Goal: Use online tool/utility: Utilize a website feature to perform a specific function

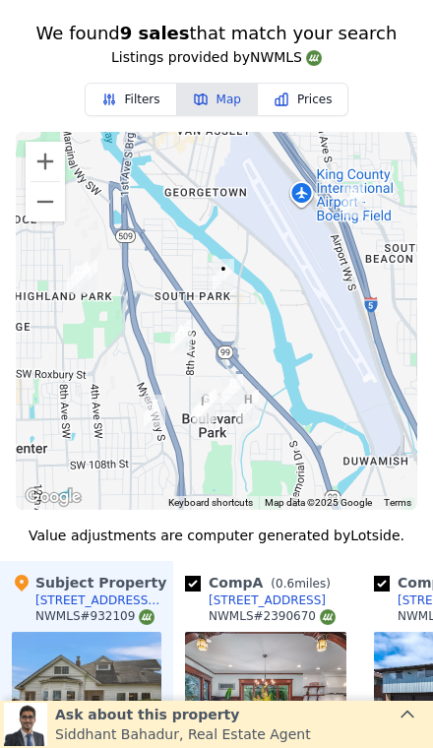
scroll to position [1650, 0]
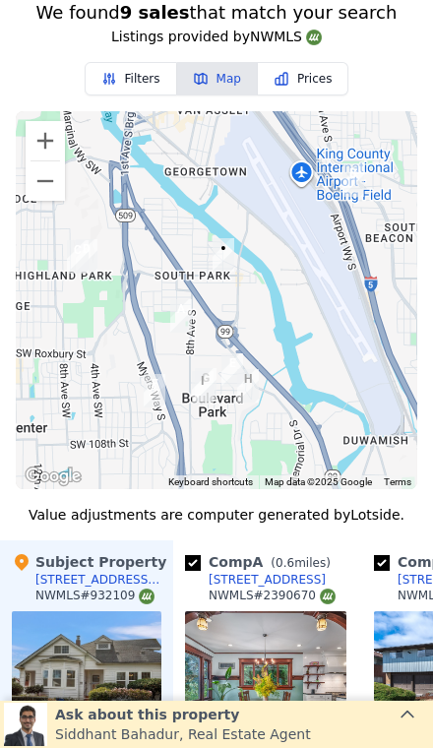
click at [41, 157] on button "Zoom in" at bounding box center [45, 140] width 39 height 39
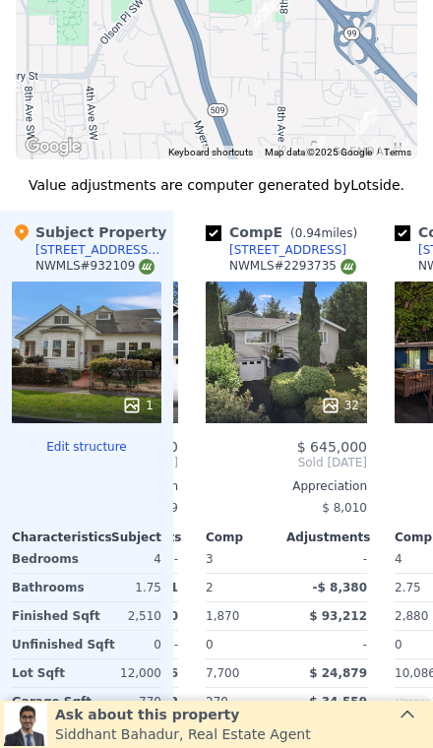
scroll to position [1999, 0]
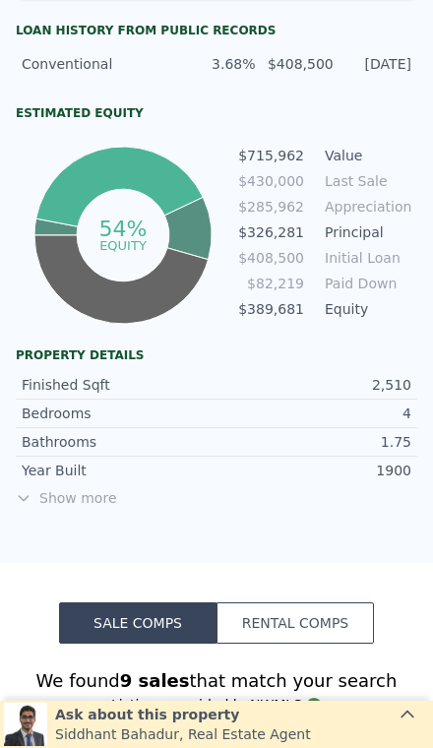
click at [53, 491] on span "Show more" at bounding box center [217, 498] width 402 height 20
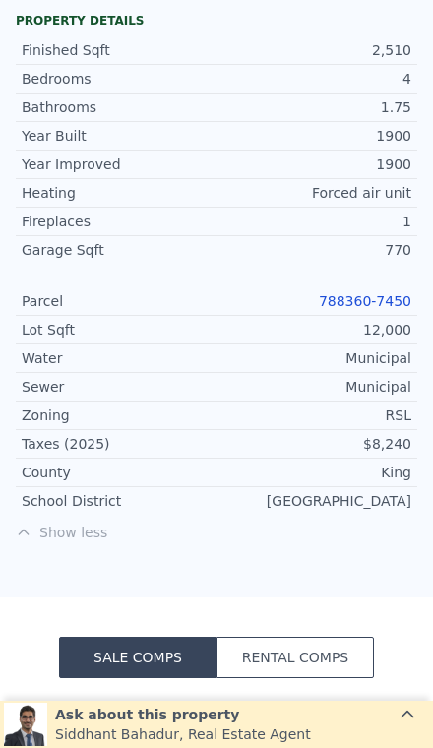
scroll to position [1329, 0]
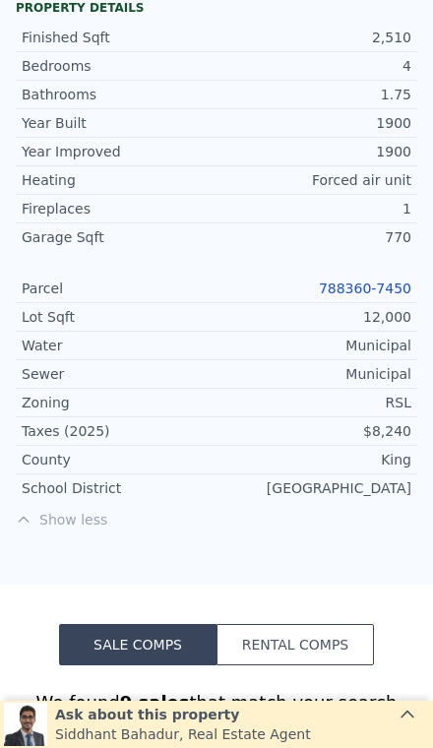
click at [334, 291] on link "788360-7450" at bounding box center [365, 289] width 93 height 16
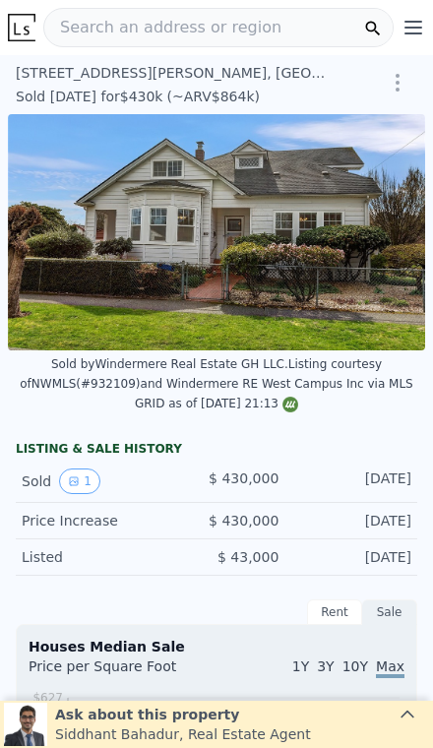
scroll to position [0, 288]
click at [73, 488] on button "1" at bounding box center [79, 482] width 41 height 26
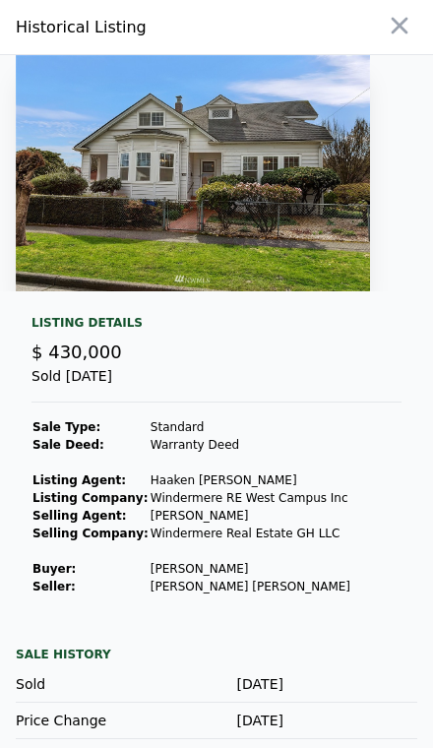
click at [381, 53] on div "Historical Listing" at bounding box center [216, 27] width 433 height 55
click at [391, 33] on icon "button" at bounding box center [400, 26] width 28 height 28
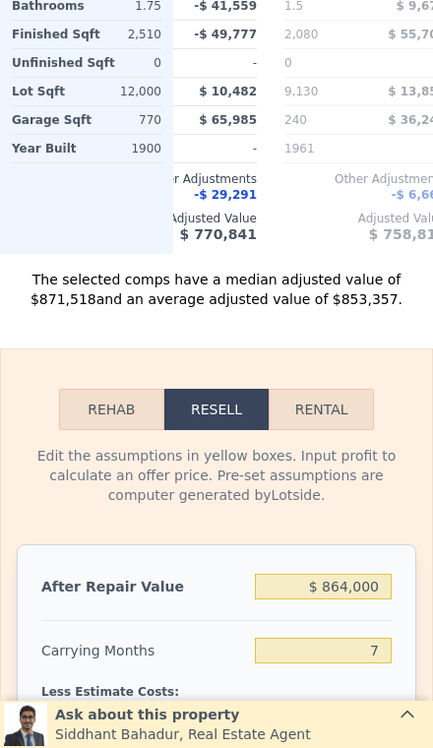
scroll to position [0, 0]
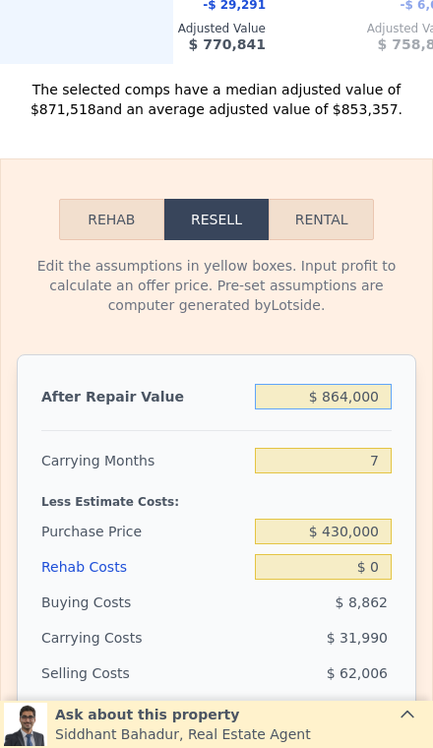
click at [360, 403] on input "$ 864,000" at bounding box center [323, 397] width 137 height 26
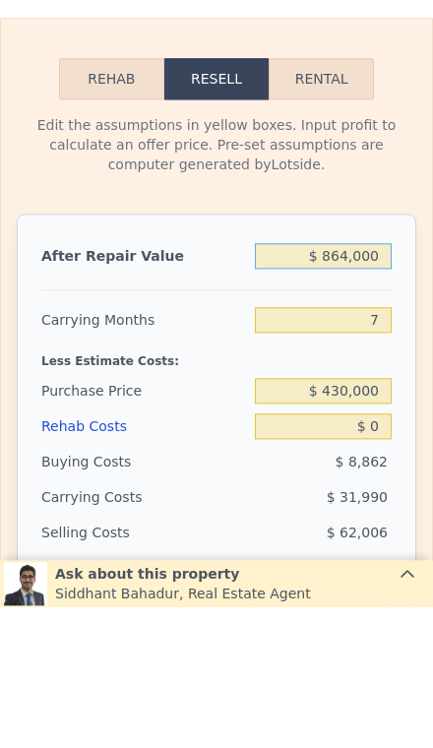
type input "$ 86,000"
type input "-$ 389,704"
type input "$ 8,000"
type input "-$ 461,974"
type input "$ 000"
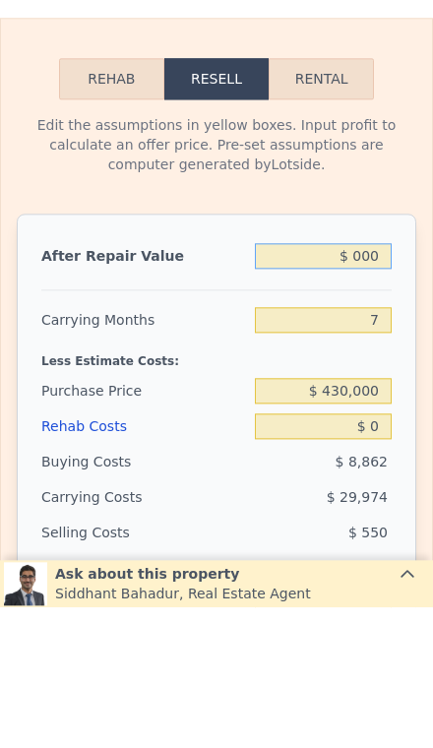
type input "-$ 469,386"
type input "$ 7,000"
type input "-$ 462,900"
type input "$ 77,000"
type input "-$ 398,043"
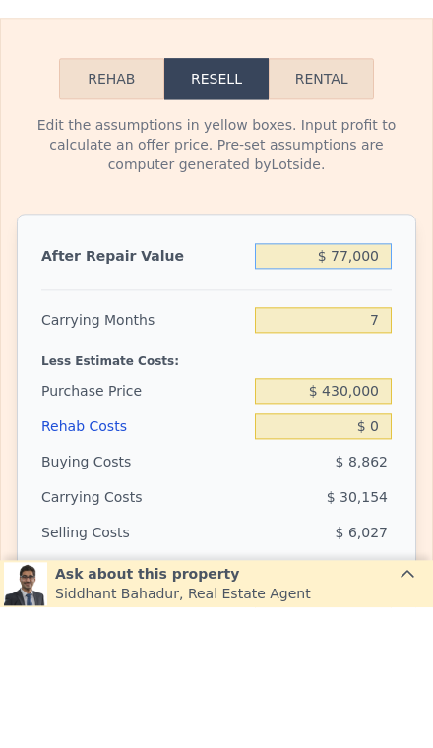
type input "$ 775,000"
type input "$ 248,680"
type input "$ 775,000"
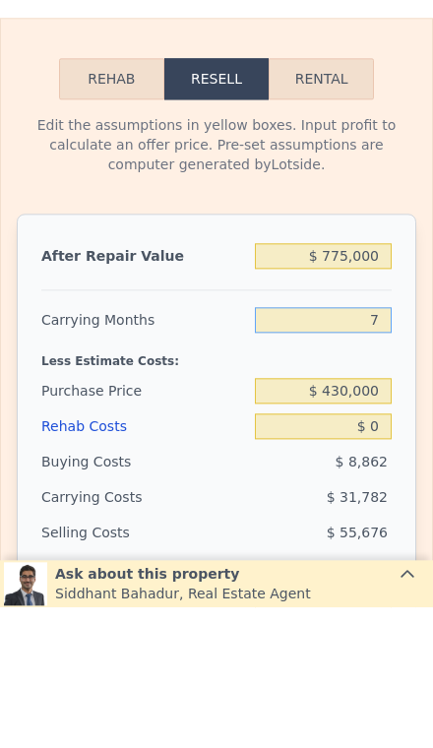
click at [389, 464] on input "7" at bounding box center [323, 461] width 137 height 26
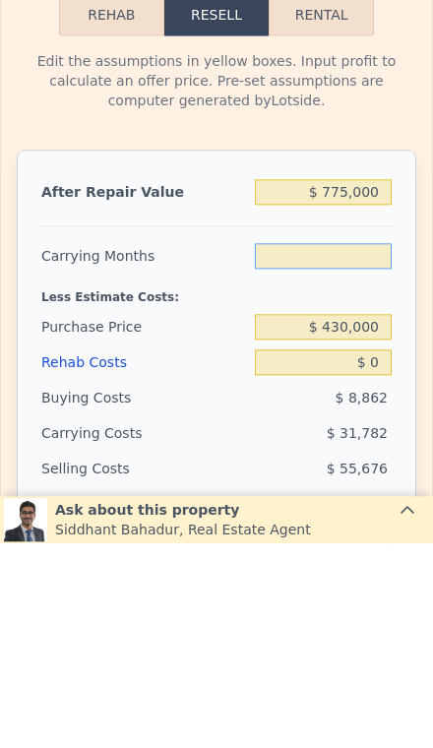
type input "6"
type input "$ 253,220"
type input "3"
type input "$ 266,841"
type input "3"
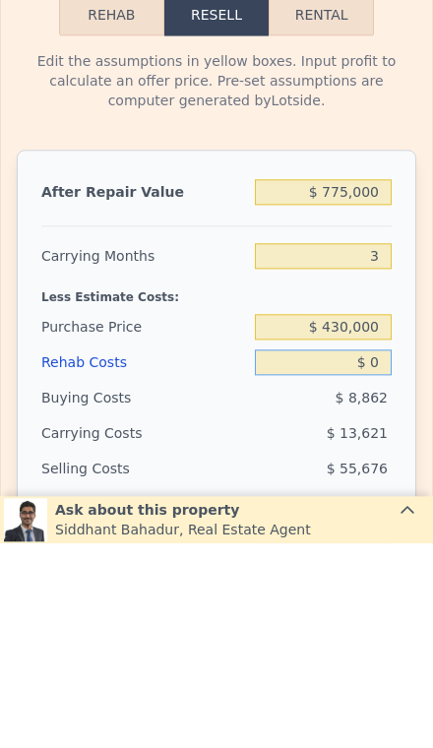
click at [374, 554] on input "$ 0" at bounding box center [323, 567] width 137 height 26
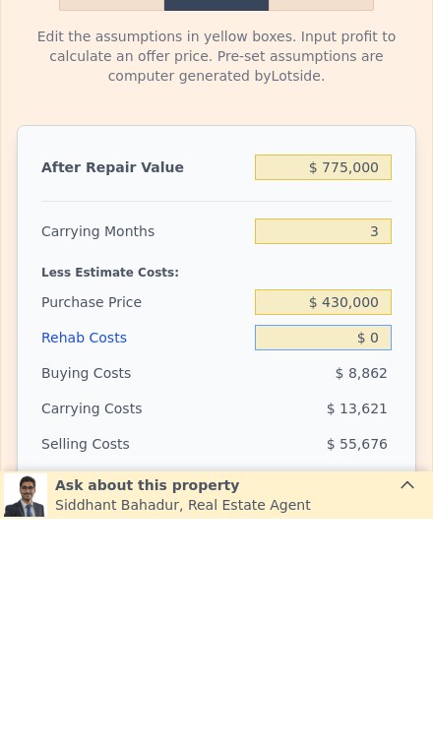
type input "$ 10"
type input "$ 266,831"
type input "$ 100"
type input "$ 266,736"
type input "$ 1,000"
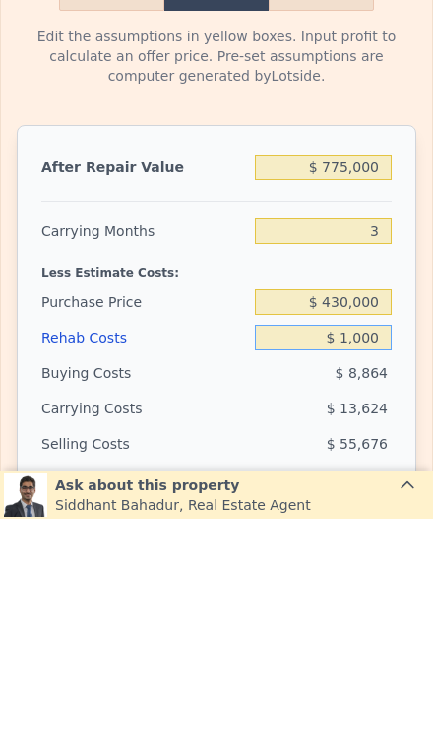
type input "$ 265,801"
type input "$ 10,000"
type input "$ 256,441"
type input "$ 100,000"
type input "$ 162,841"
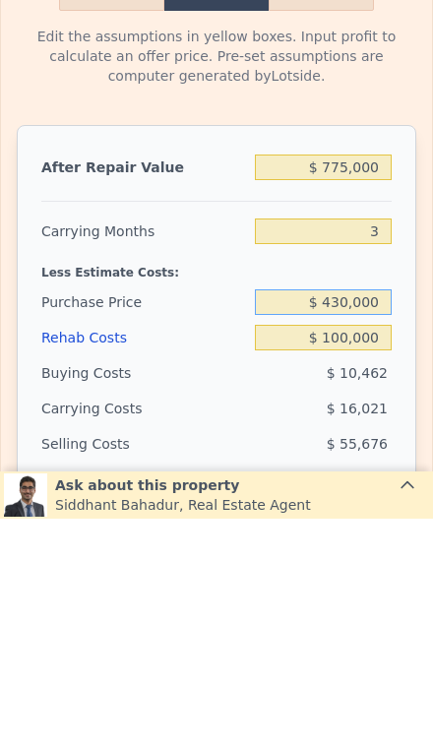
click at [351, 519] on input "$ 430,000" at bounding box center [323, 532] width 137 height 26
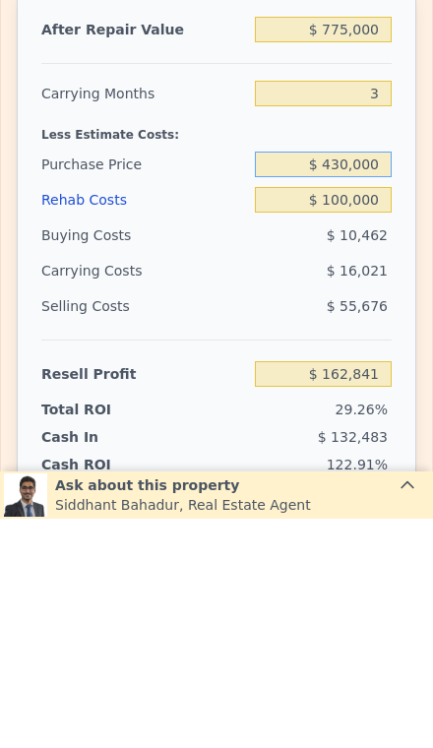
scroll to position [3258, 0]
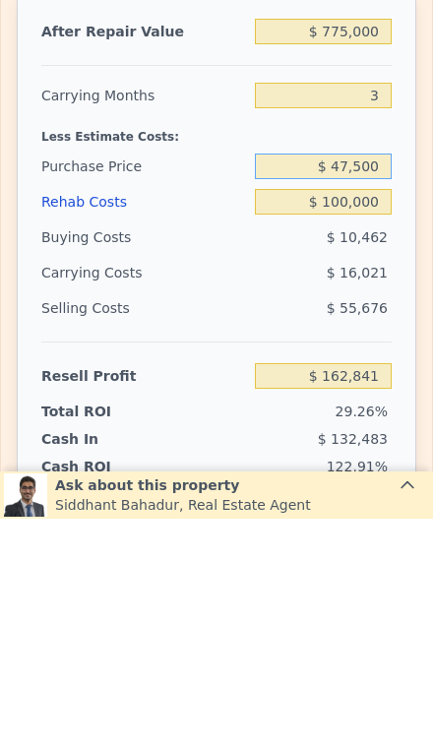
type input "$ 475,000"
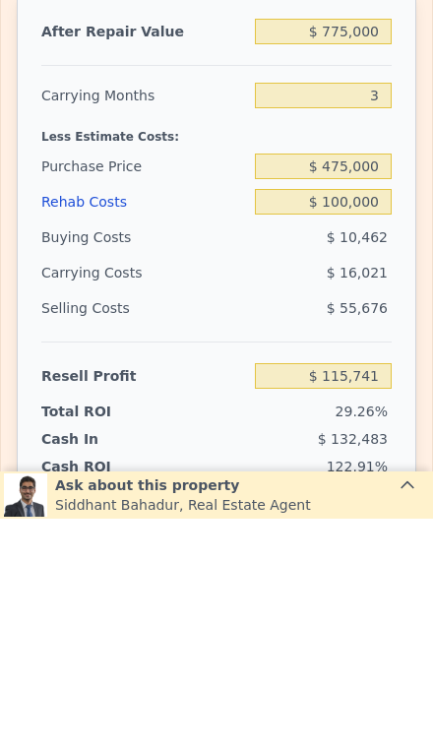
type input "$ 115,891"
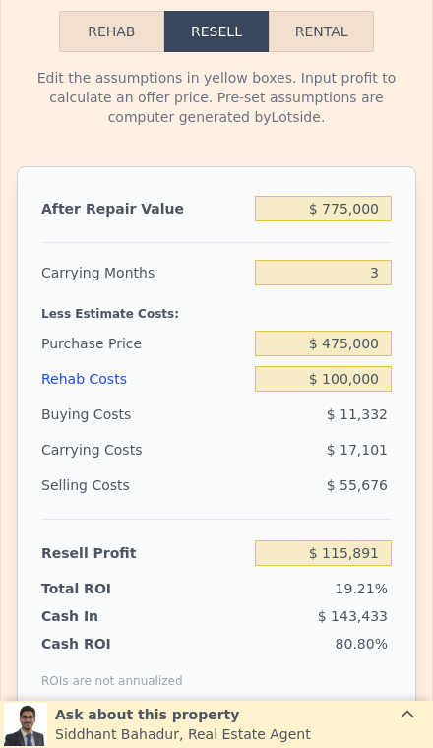
scroll to position [3310, 0]
click at [367, 343] on input "$ 475,000" at bounding box center [323, 344] width 137 height 26
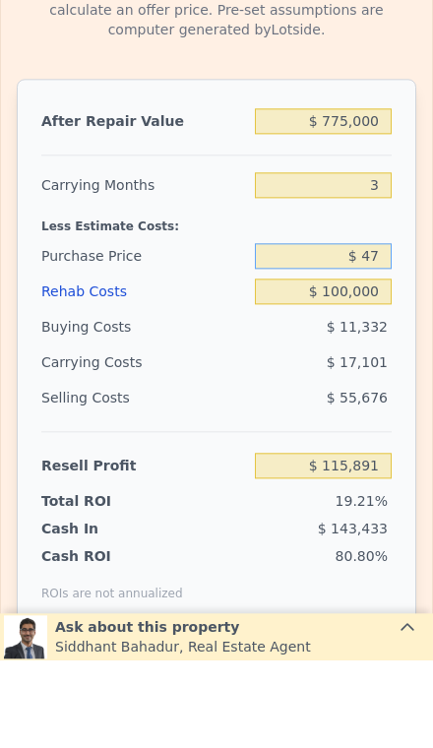
type input "$ 4"
type input "$ 500,000"
type input "$ 89,808"
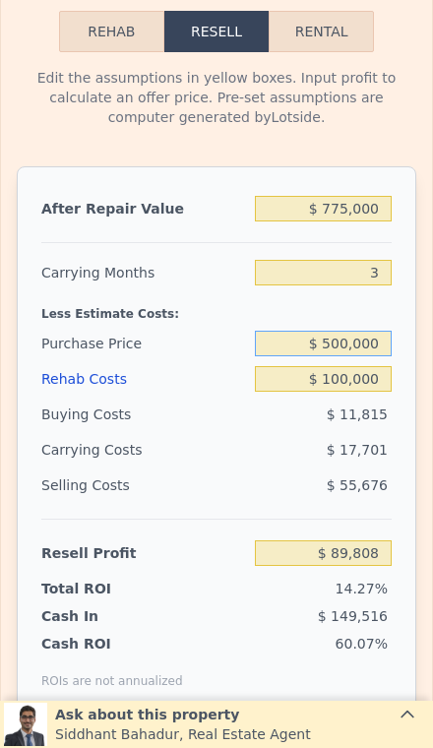
click at [363, 350] on input "$ 500,000" at bounding box center [323, 344] width 137 height 26
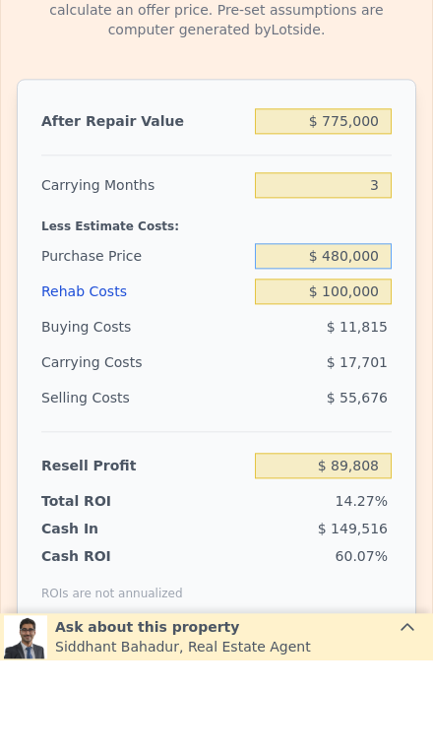
type input "$ 480,000"
type input "$ 110,675"
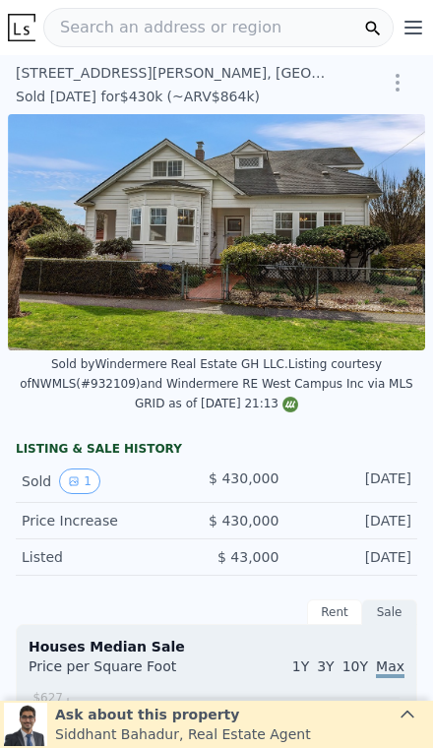
scroll to position [0, 0]
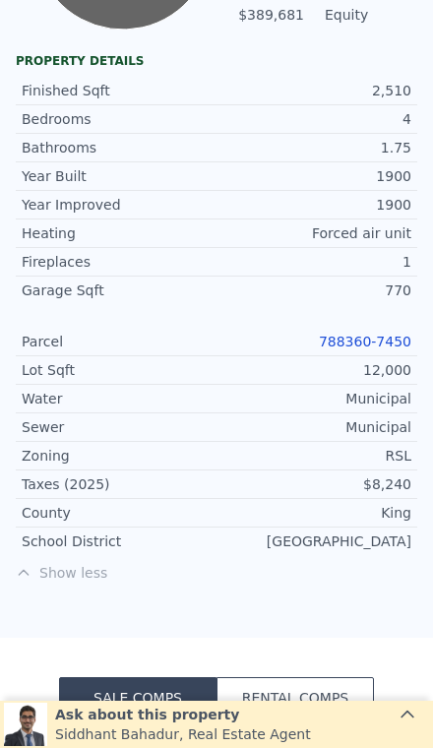
type input "$ 864,000"
type input "7"
type input "$ 0"
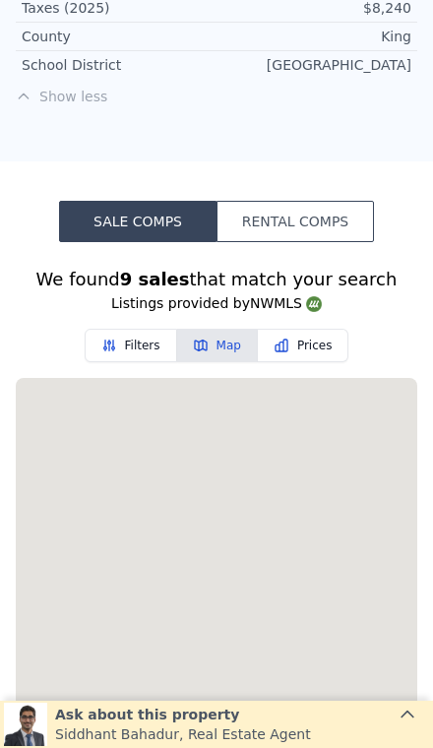
type input "$ 331,142"
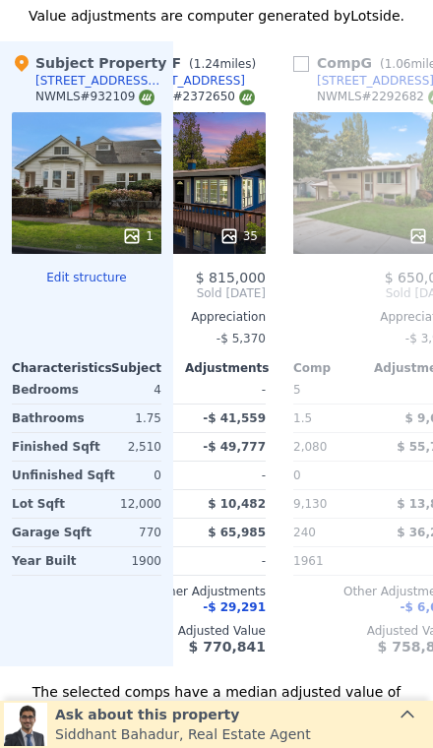
click at [304, 605] on div "-$ 6,663" at bounding box center [373, 608] width 161 height 16
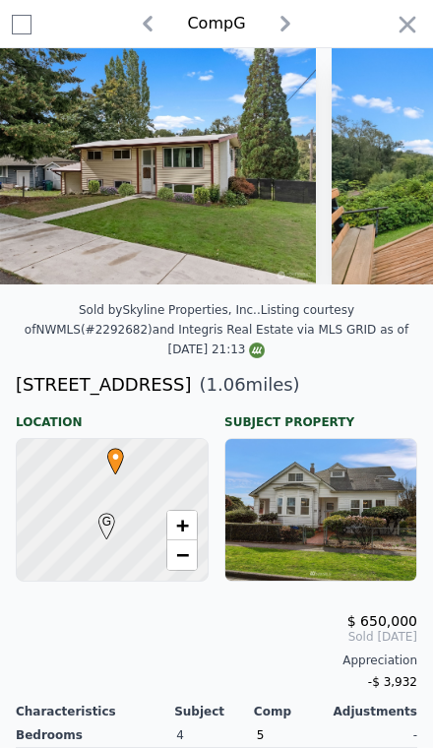
scroll to position [0, 743]
click at [274, 653] on div "Appreciation" at bounding box center [217, 661] width 402 height 16
click at [394, 33] on icon "button" at bounding box center [408, 25] width 28 height 28
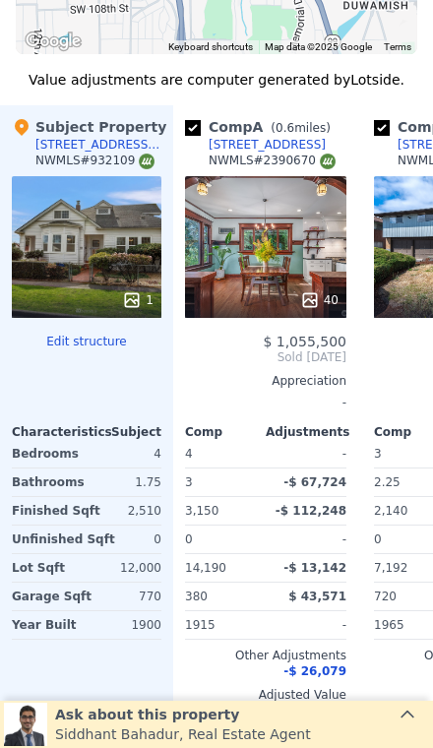
scroll to position [2455, 0]
click at [247, 227] on div "40" at bounding box center [265, 247] width 161 height 142
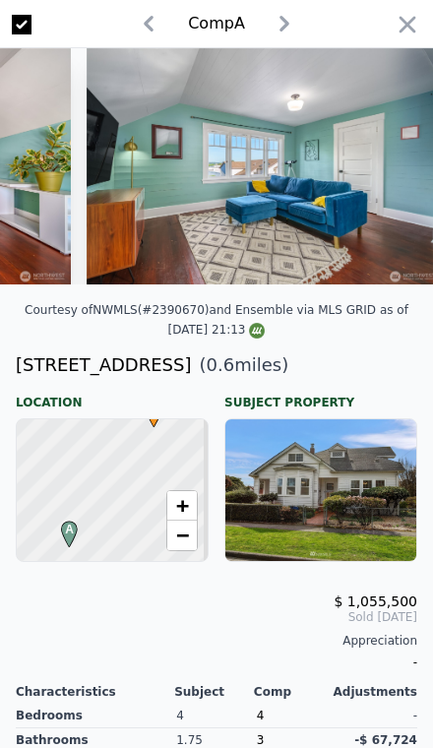
scroll to position [2455, 0]
